Goal: Find contact information: Find contact information

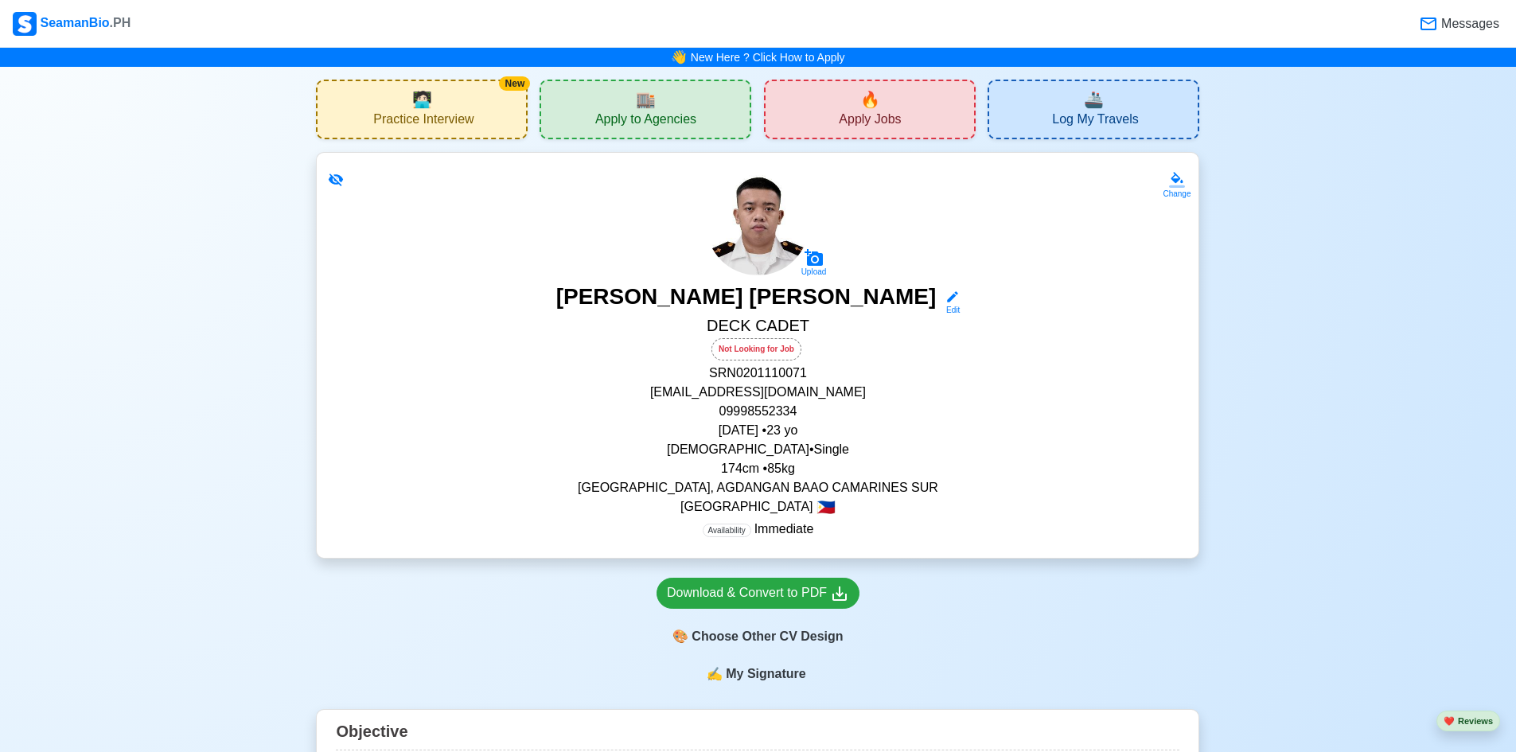
click at [614, 82] on div "🏬 Apply to Agencies" at bounding box center [646, 110] width 212 height 60
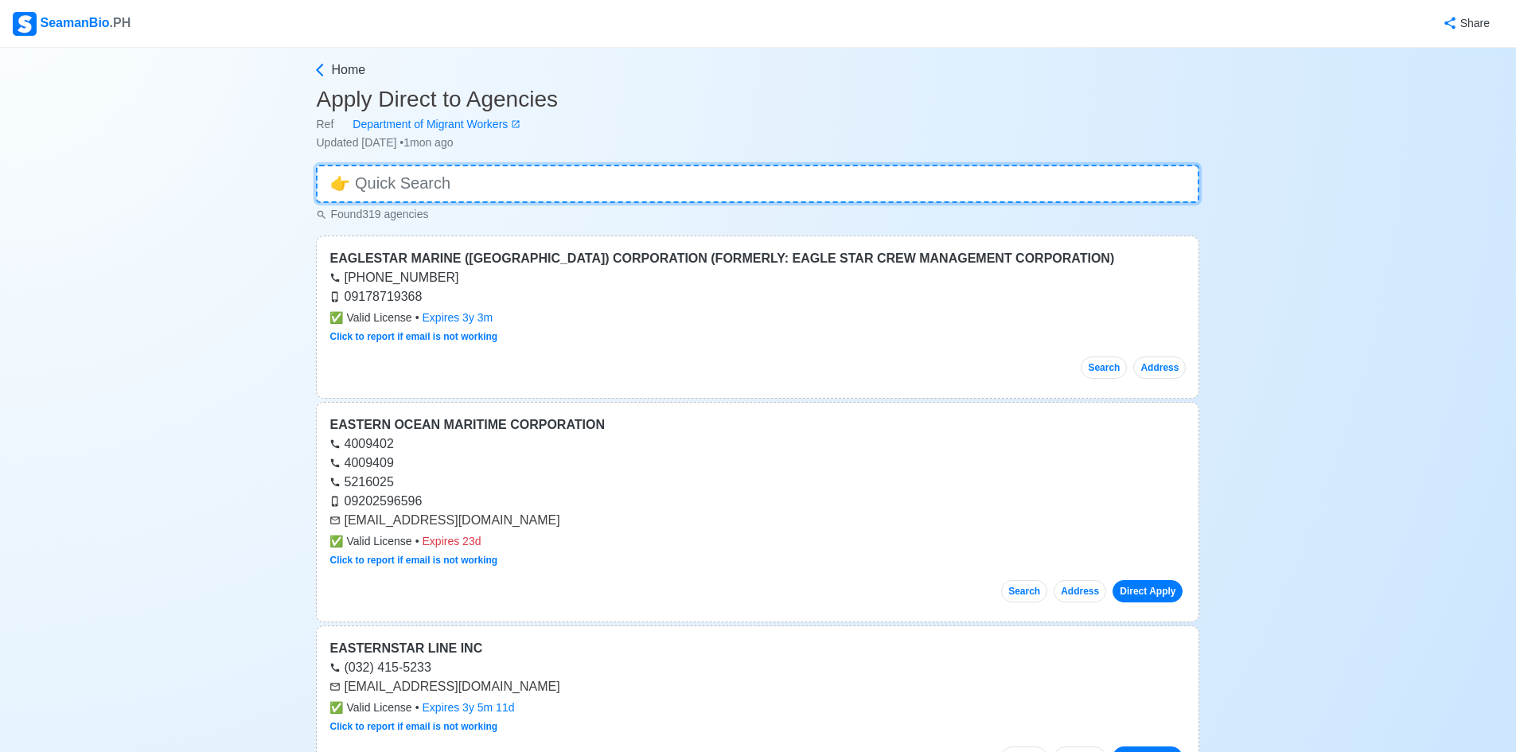
click at [664, 172] on input at bounding box center [757, 184] width 883 height 38
paste input "Sealion Maritime"
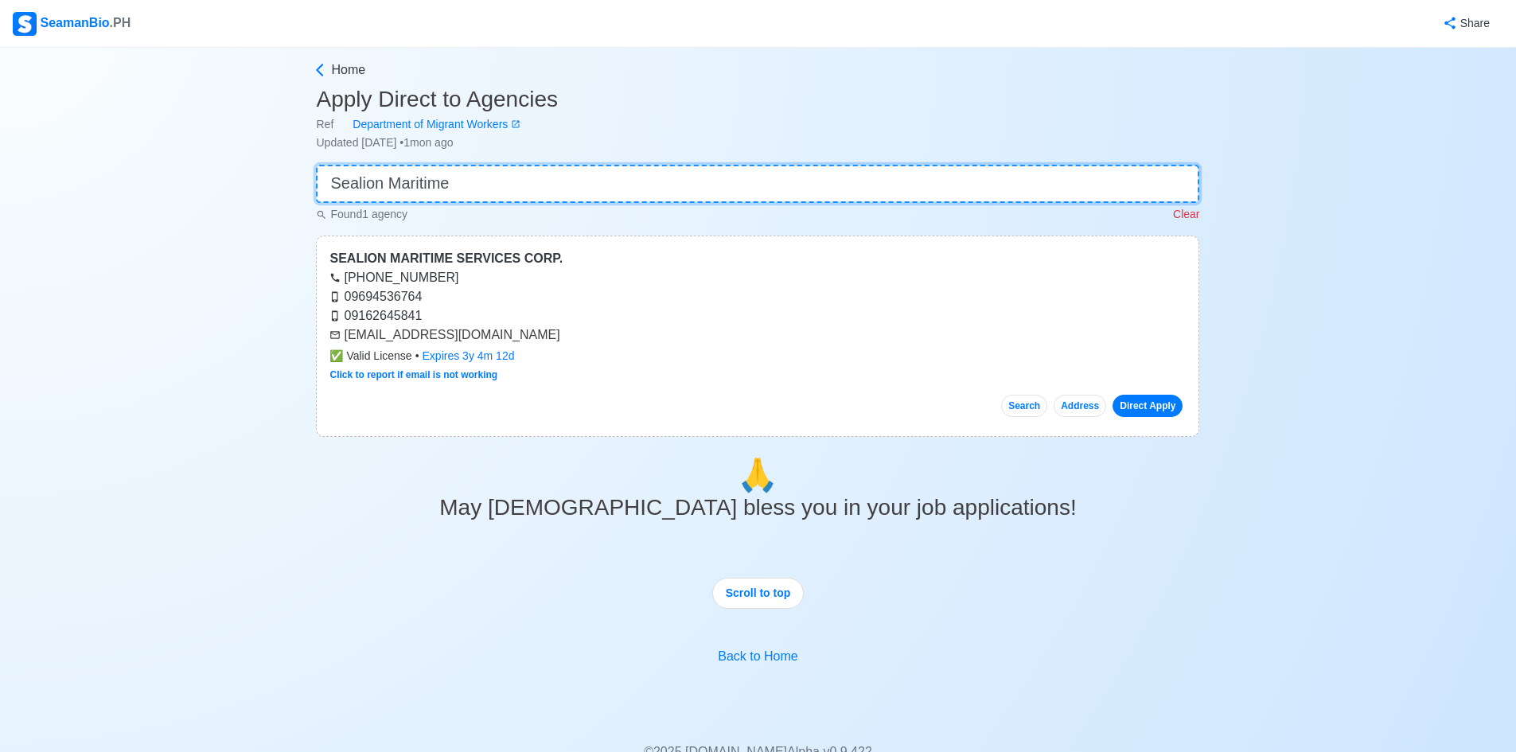
type input "Sealion Maritime"
drag, startPoint x: 532, startPoint y: 336, endPoint x: 346, endPoint y: 334, distance: 186.2
click at [346, 334] on div "[EMAIL_ADDRESS][DOMAIN_NAME]" at bounding box center [757, 334] width 856 height 19
copy div "[EMAIL_ADDRESS][DOMAIN_NAME]"
drag, startPoint x: 1190, startPoint y: 216, endPoint x: 1106, endPoint y: 198, distance: 85.4
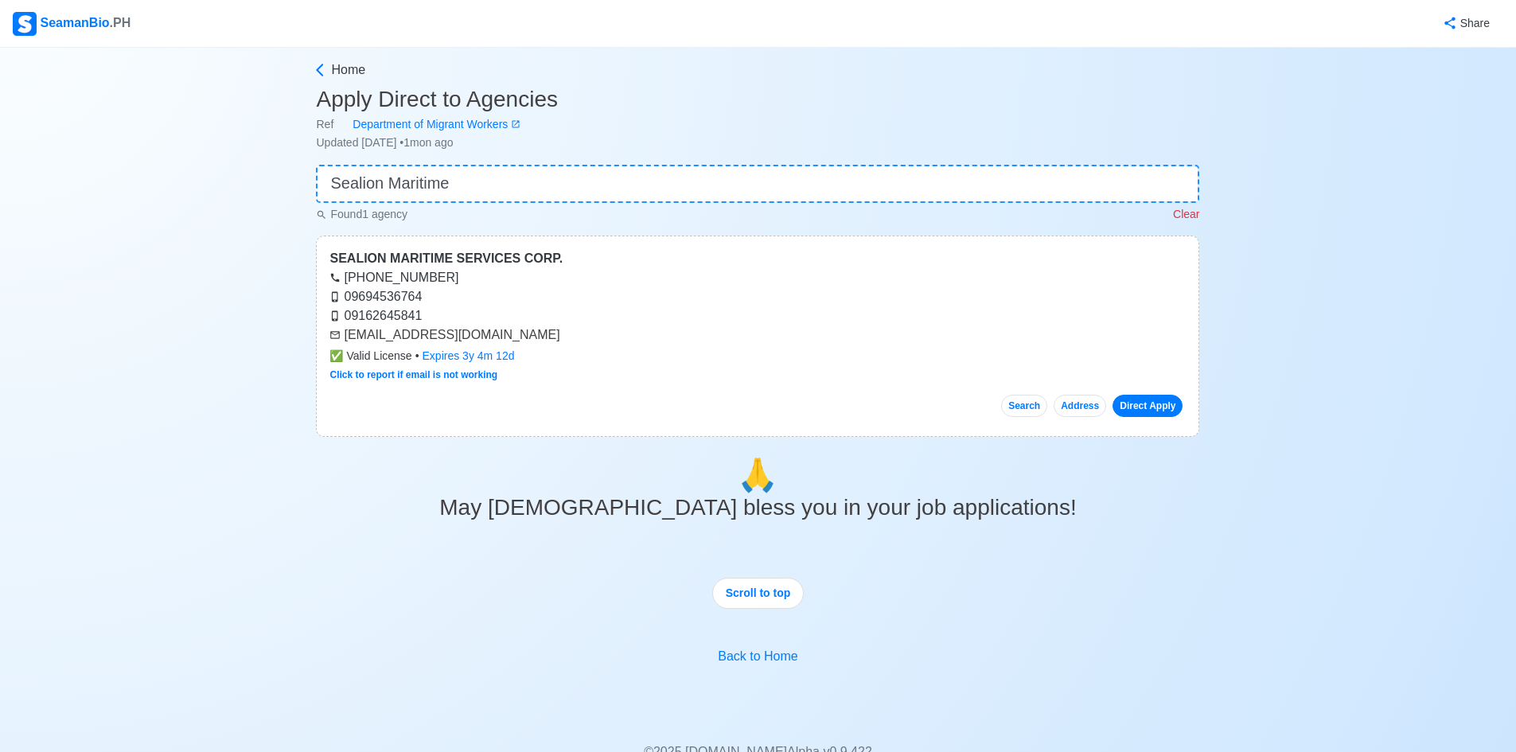
click at [1190, 216] on p "Clear" at bounding box center [1186, 214] width 26 height 17
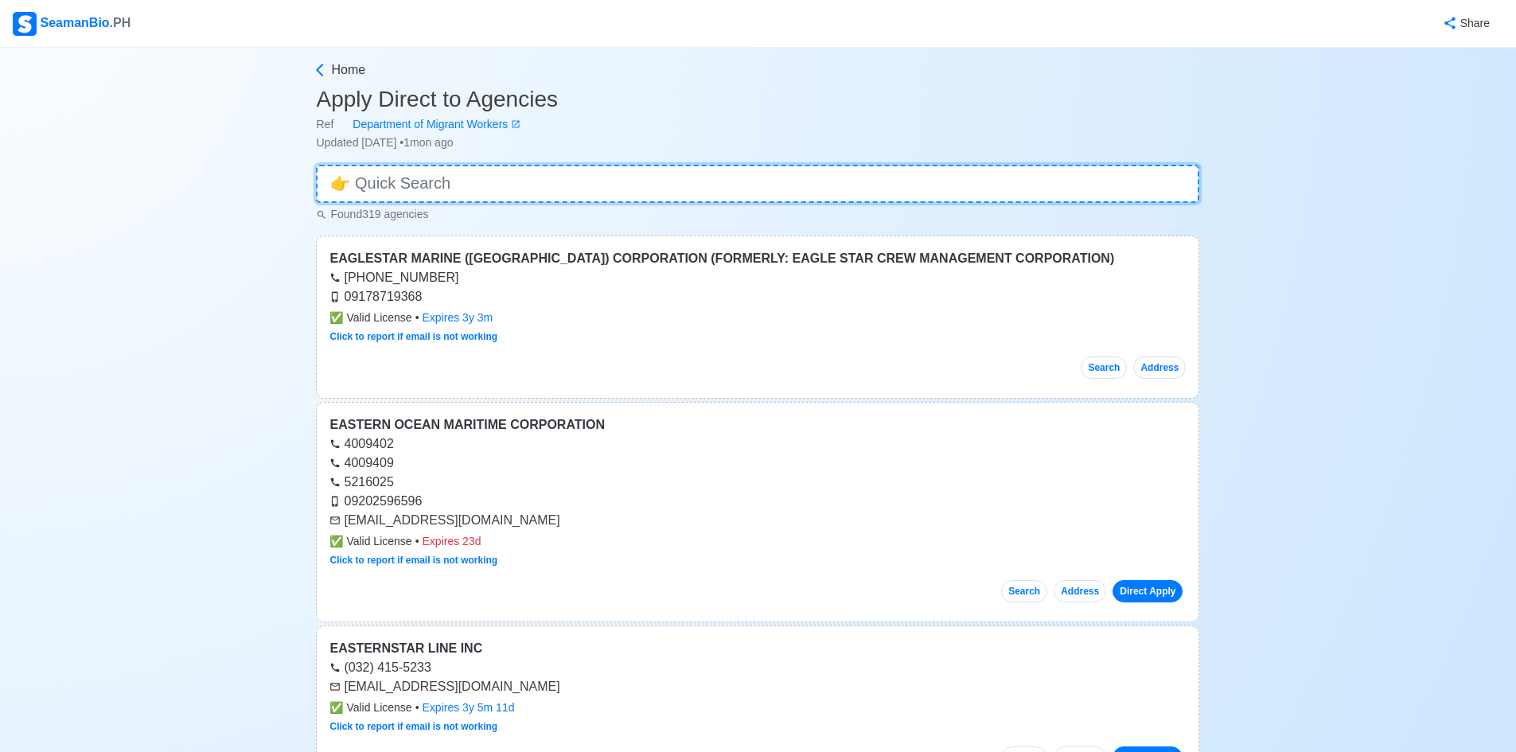
click at [1027, 186] on input at bounding box center [757, 184] width 883 height 38
paste input "[PERSON_NAME] Philippines, Inc."
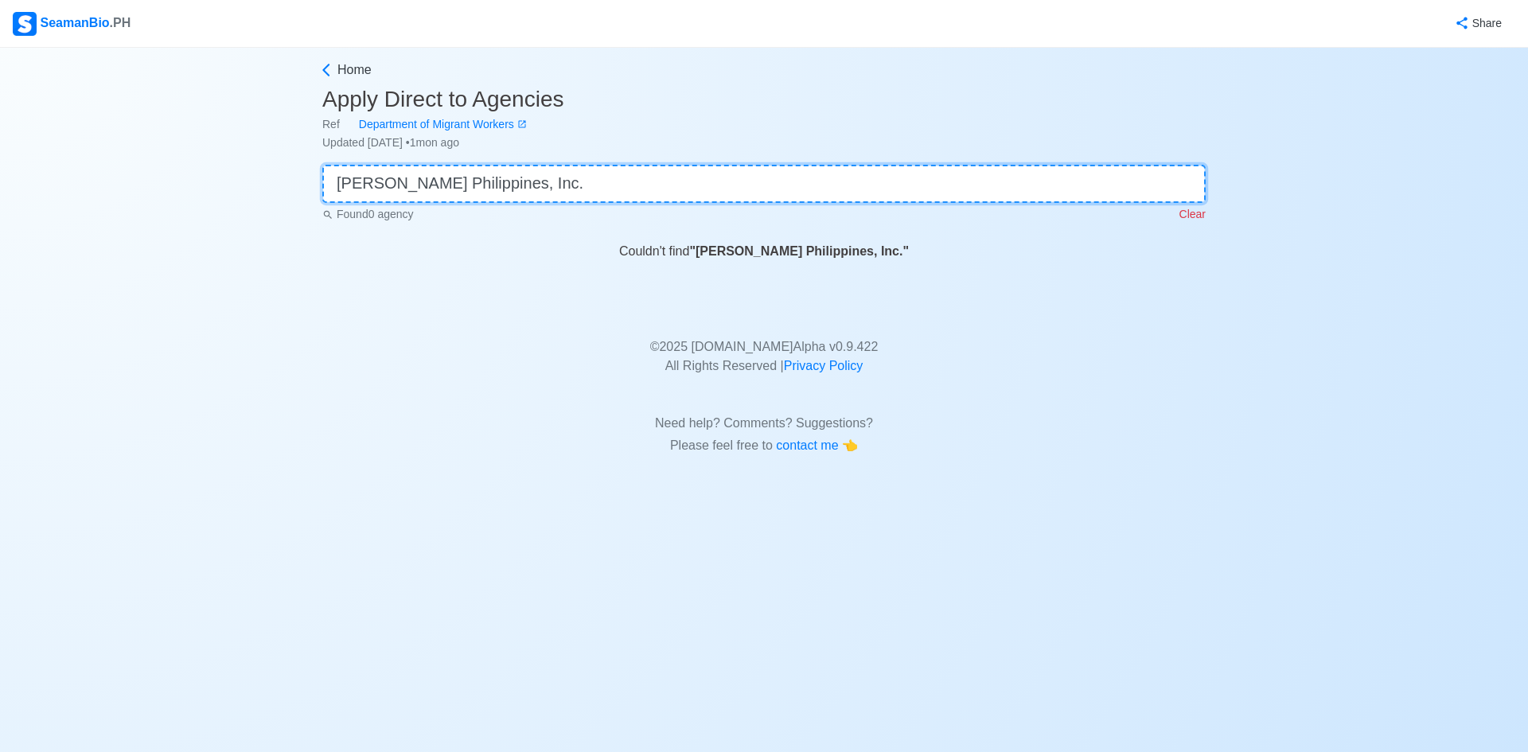
type input "[PERSON_NAME] Philippines, Inc."
click at [1194, 220] on p "Clear" at bounding box center [1192, 214] width 26 height 17
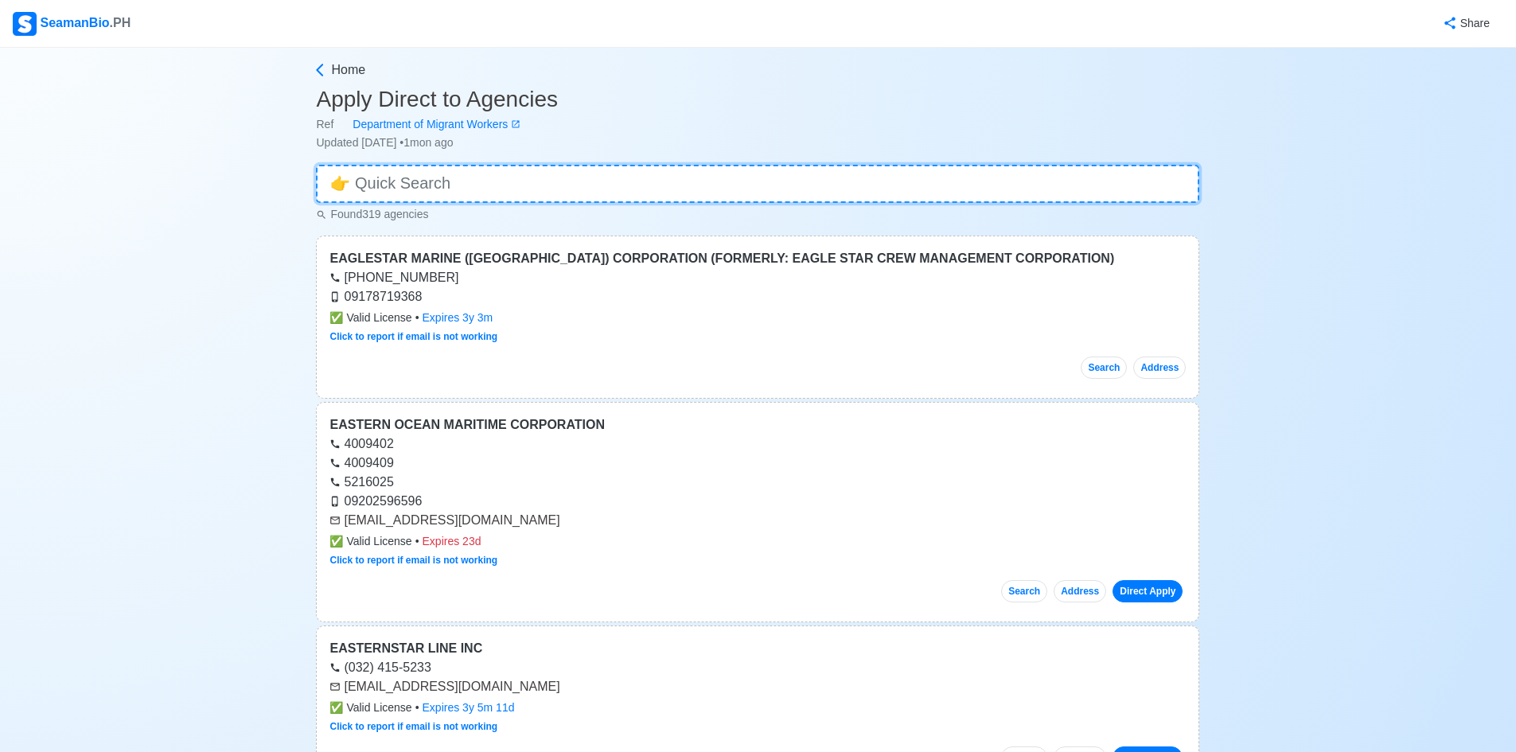
click at [1181, 180] on input at bounding box center [757, 184] width 883 height 38
paste input "Technomar Crew Management Corporation (TCMC)"
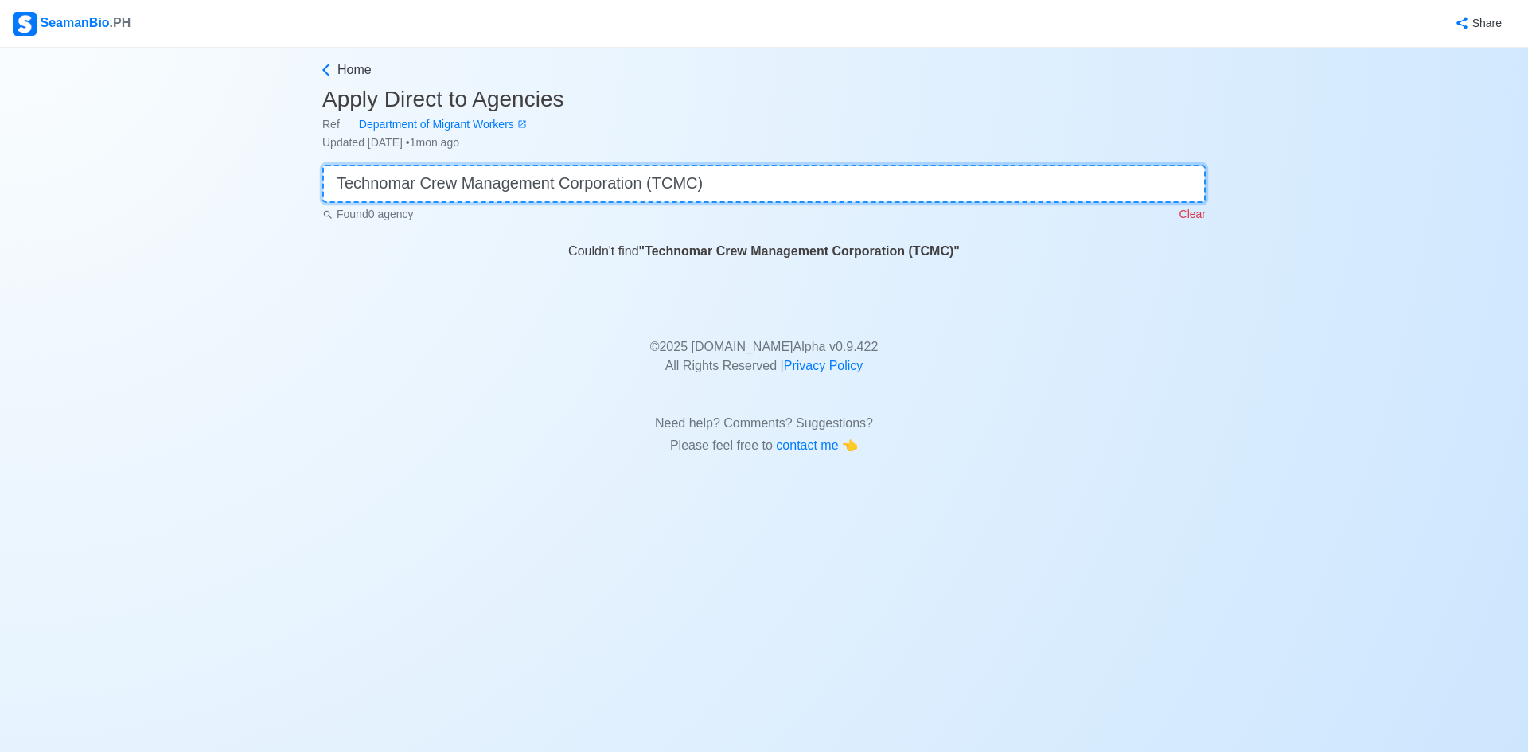
type input "Technomar Crew Management Corporation (TCMC)"
click at [1183, 214] on p "Clear" at bounding box center [1192, 214] width 26 height 17
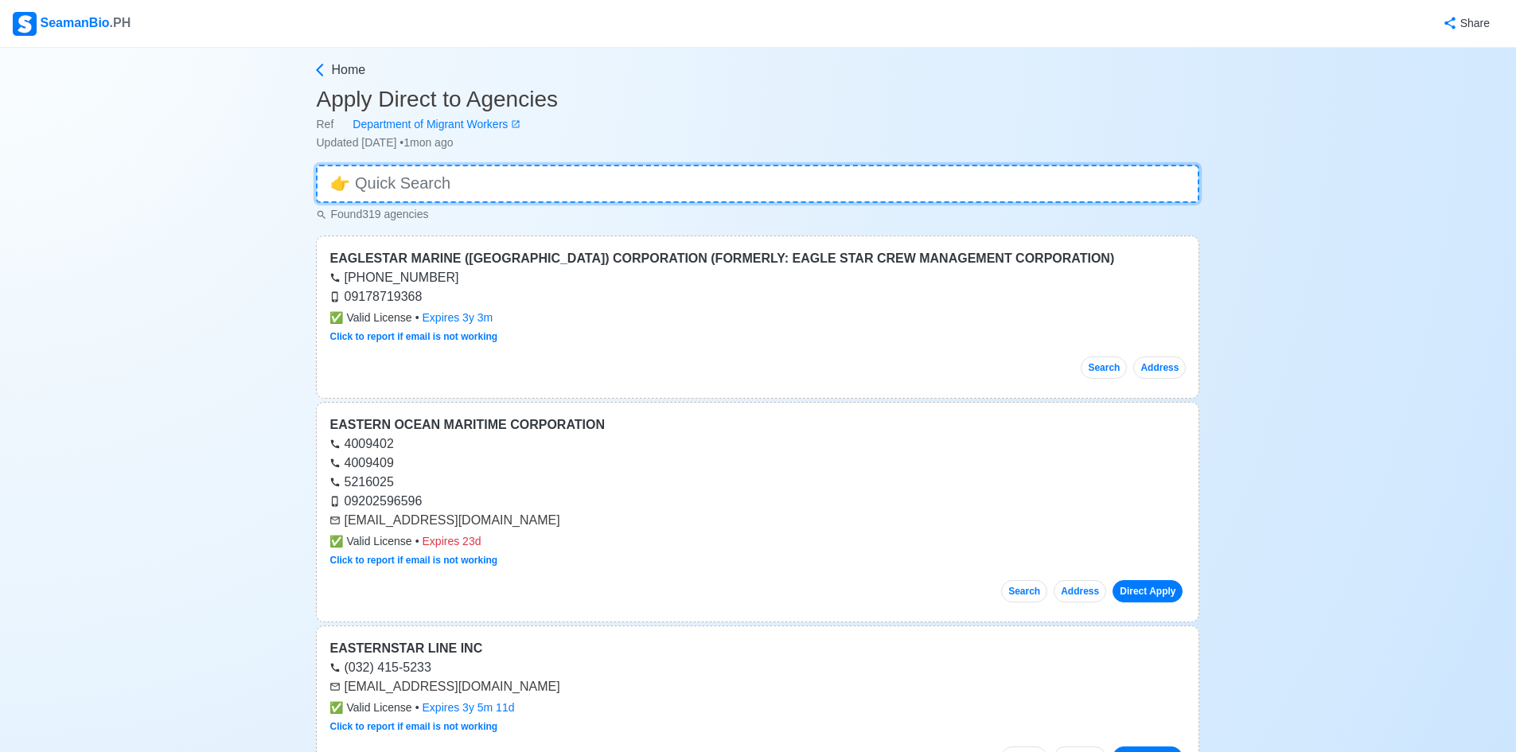
paste input "Manila Shipmanagement & [PERSON_NAME], Inc."
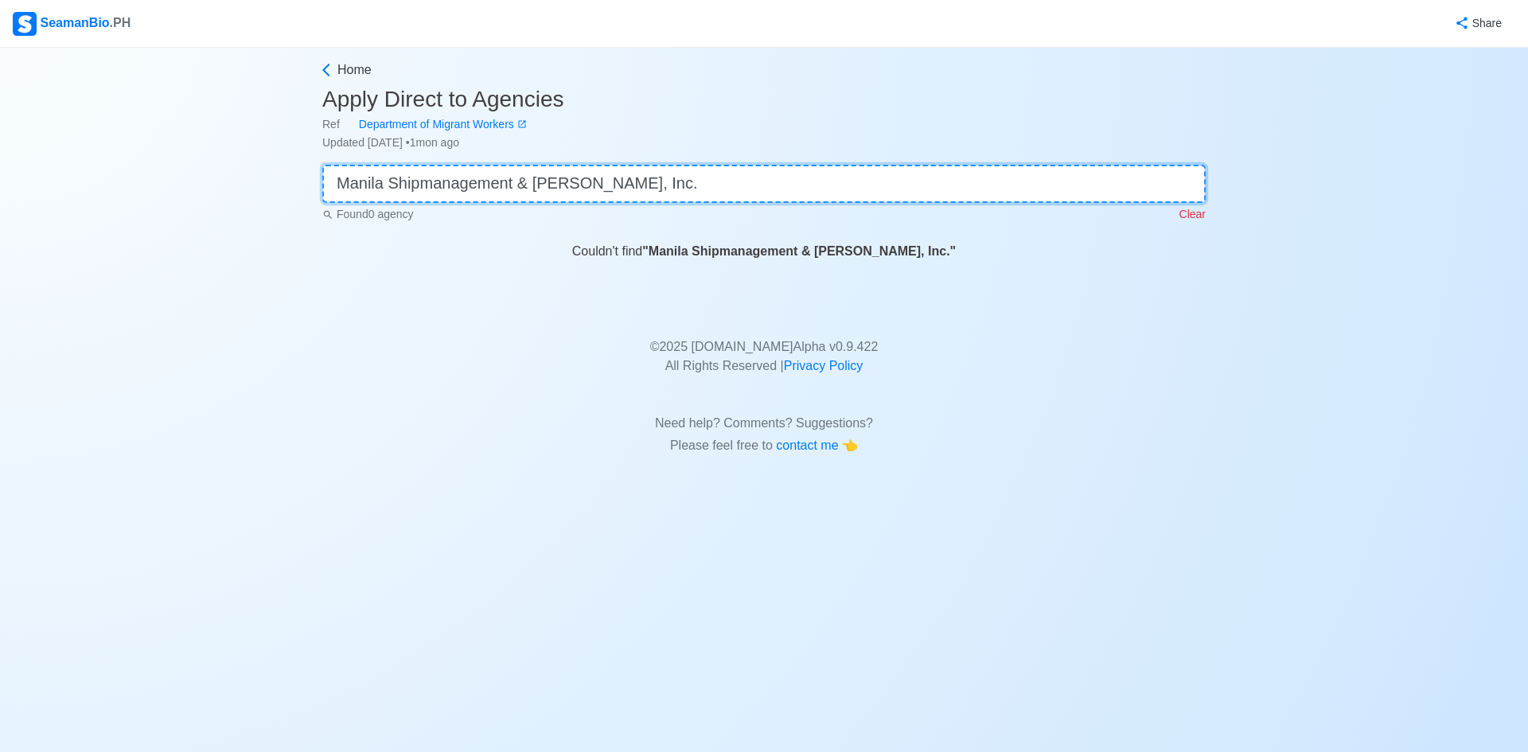
type input "Manila Shipmanagement & [PERSON_NAME], Inc."
click at [1182, 211] on p "Clear" at bounding box center [1192, 214] width 26 height 17
